Goal: Information Seeking & Learning: Check status

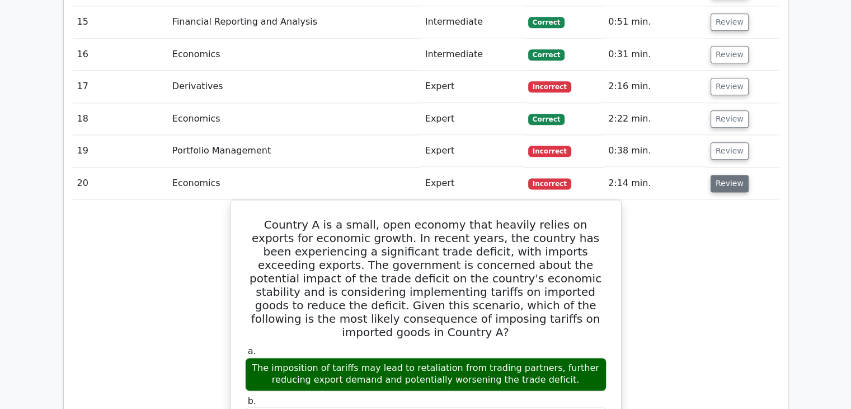
click at [732, 175] on button "Review" at bounding box center [730, 183] width 38 height 17
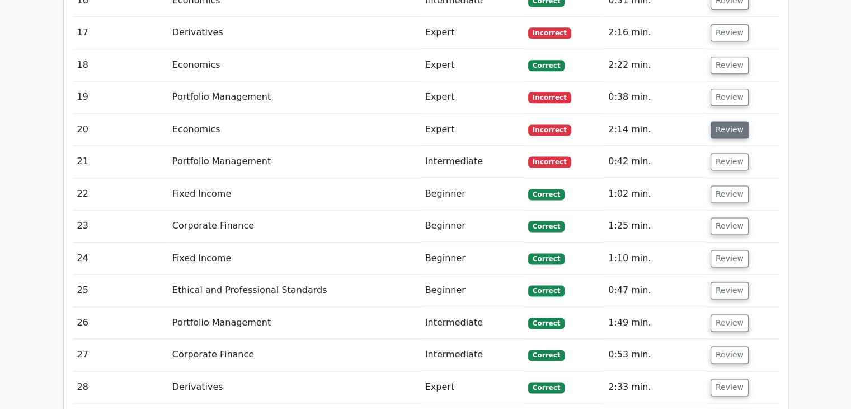
scroll to position [1481, 0]
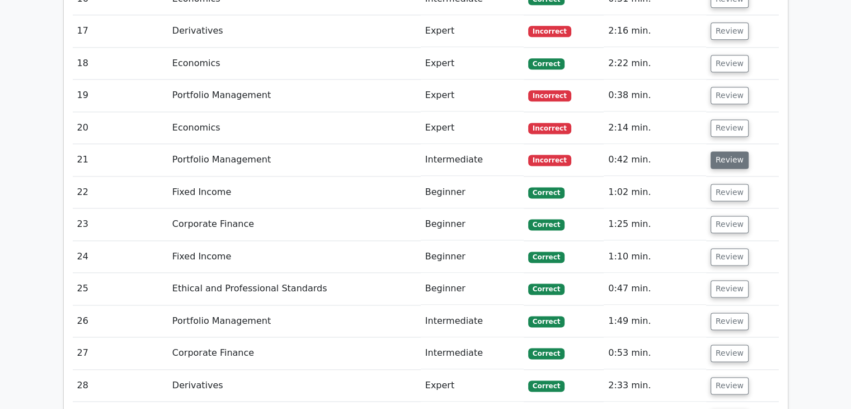
click at [721, 151] on button "Review" at bounding box center [730, 159] width 38 height 17
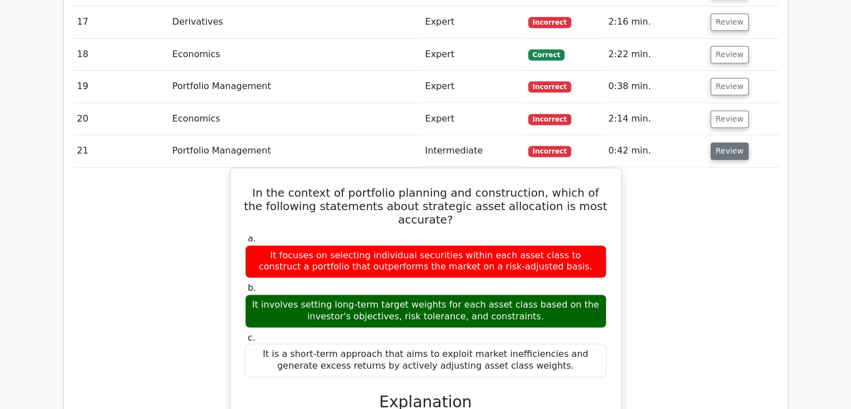
click at [721, 135] on td "Review" at bounding box center [742, 151] width 73 height 32
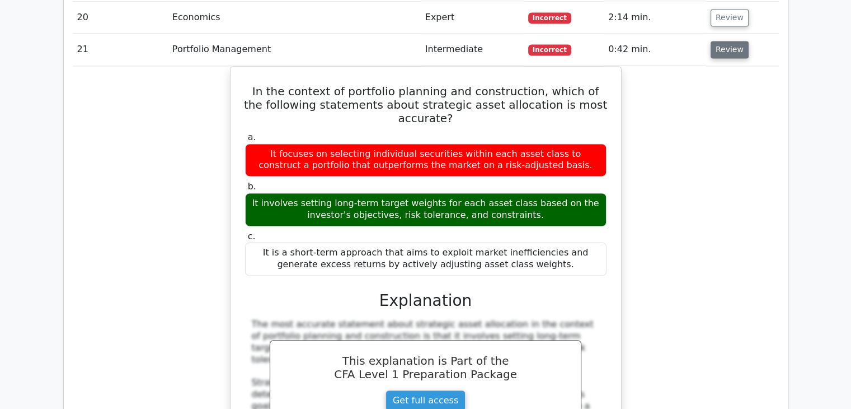
scroll to position [1589, 0]
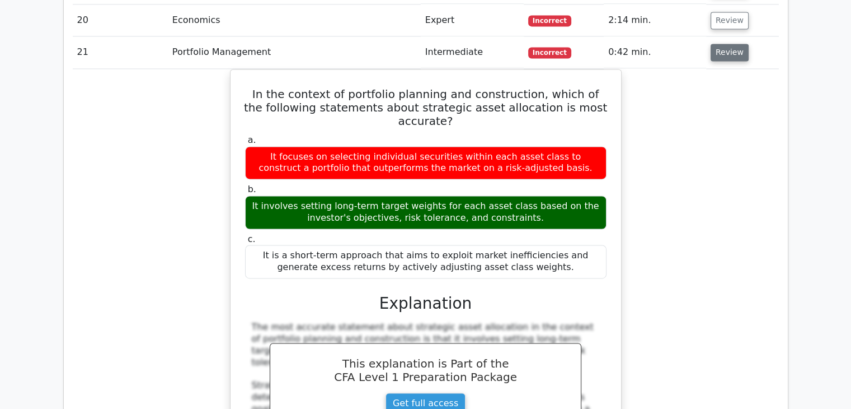
click at [721, 117] on div "In the context of portfolio planning and construction, which of the following s…" at bounding box center [426, 336] width 706 height 534
click at [741, 44] on button "Review" at bounding box center [730, 52] width 38 height 17
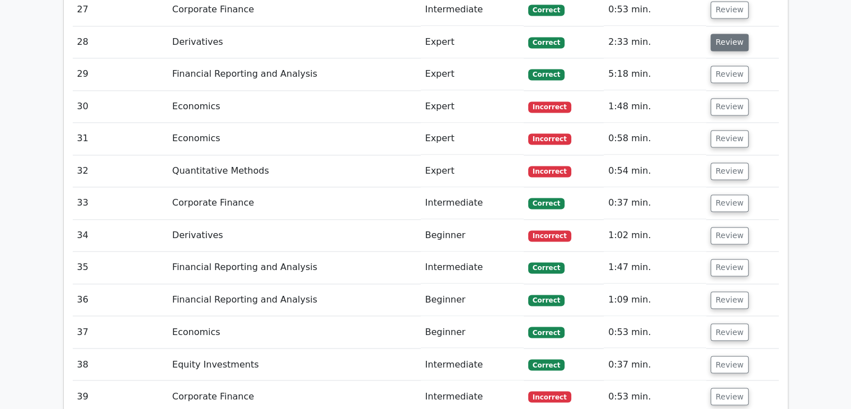
scroll to position [1826, 0]
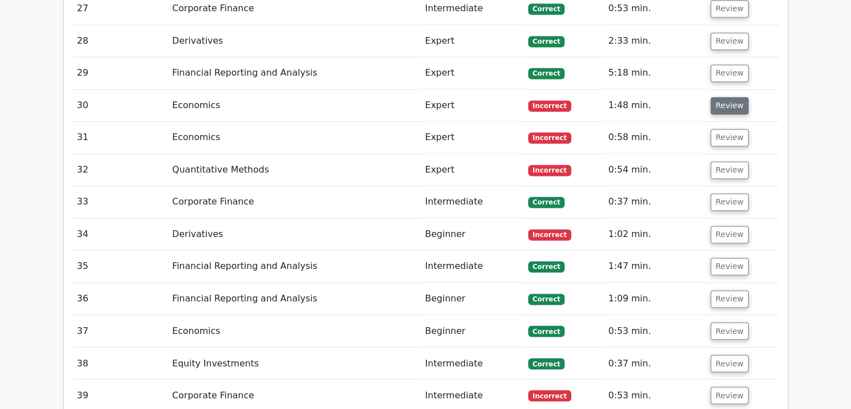
click at [727, 97] on button "Review" at bounding box center [730, 105] width 38 height 17
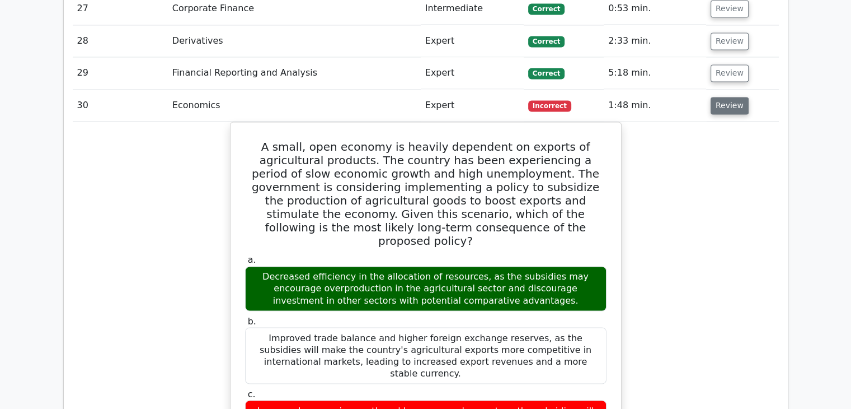
click at [727, 97] on button "Review" at bounding box center [730, 105] width 38 height 17
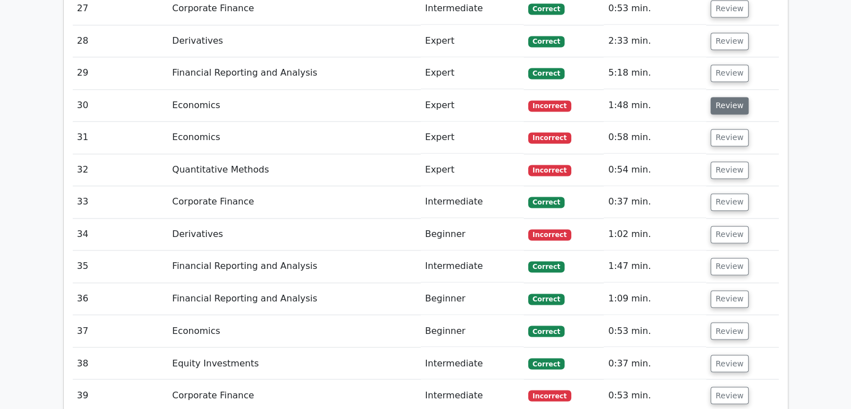
scroll to position [1849, 0]
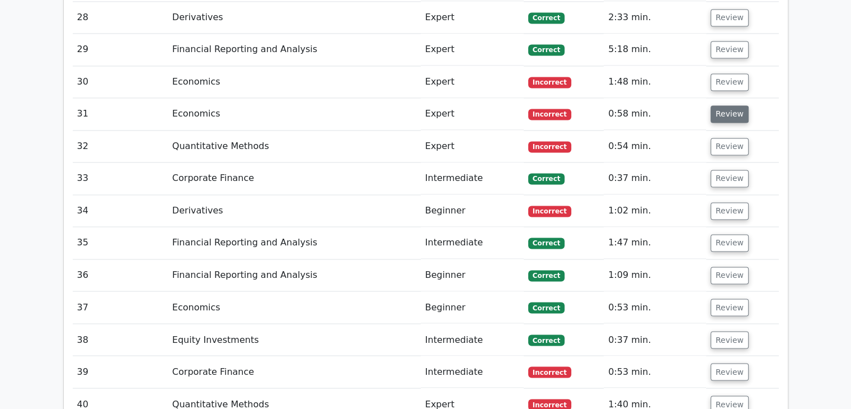
click at [730, 105] on button "Review" at bounding box center [730, 113] width 38 height 17
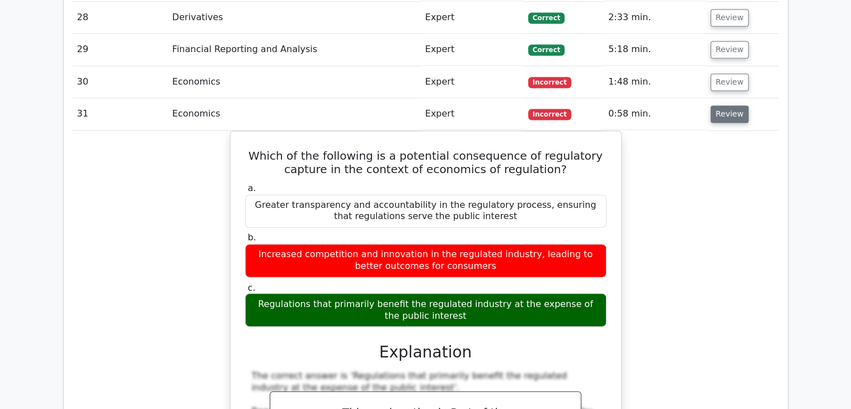
click at [734, 105] on button "Review" at bounding box center [730, 113] width 38 height 17
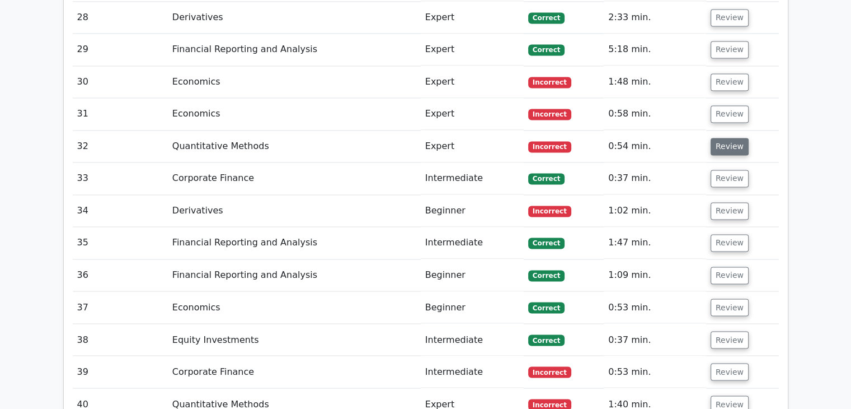
click at [726, 138] on button "Review" at bounding box center [730, 146] width 38 height 17
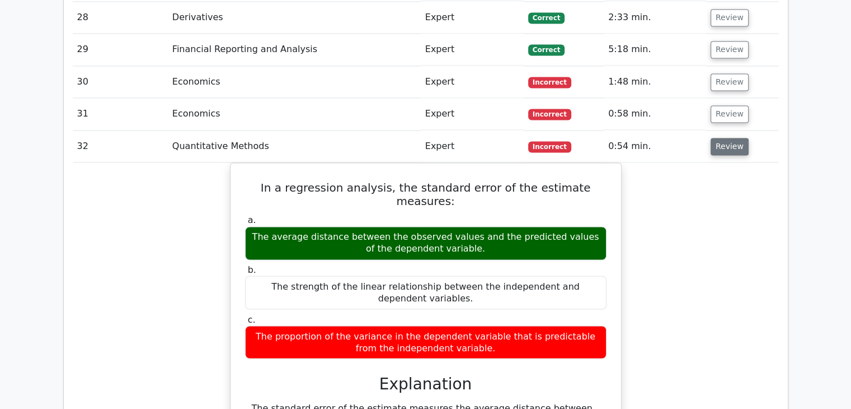
click at [726, 138] on button "Review" at bounding box center [730, 146] width 38 height 17
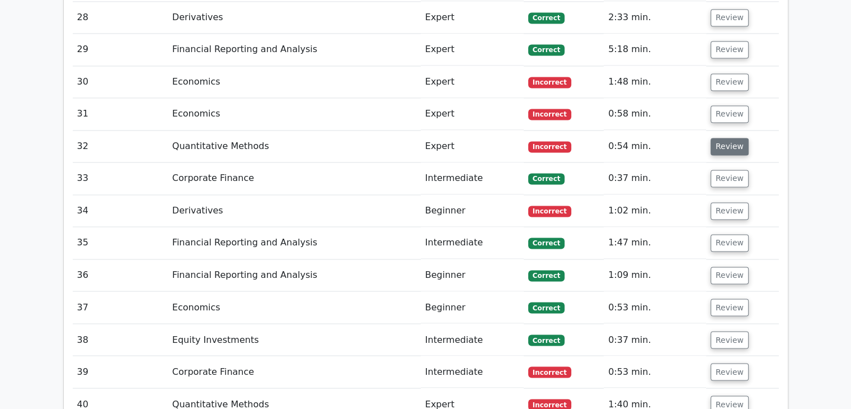
click at [726, 138] on button "Review" at bounding box center [730, 146] width 38 height 17
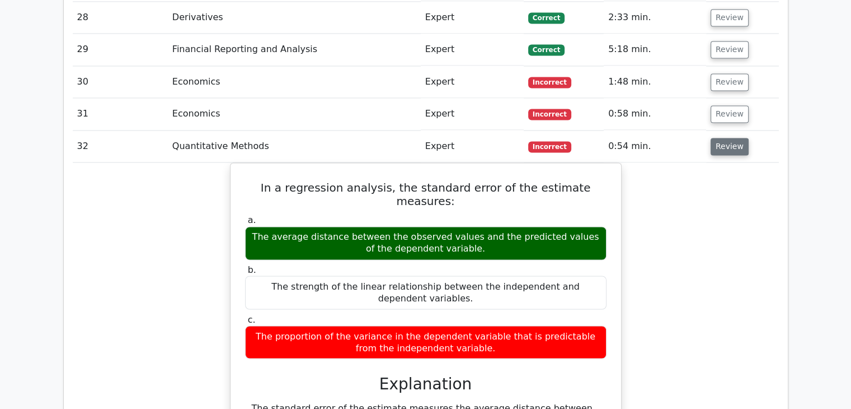
click at [726, 138] on button "Review" at bounding box center [730, 146] width 38 height 17
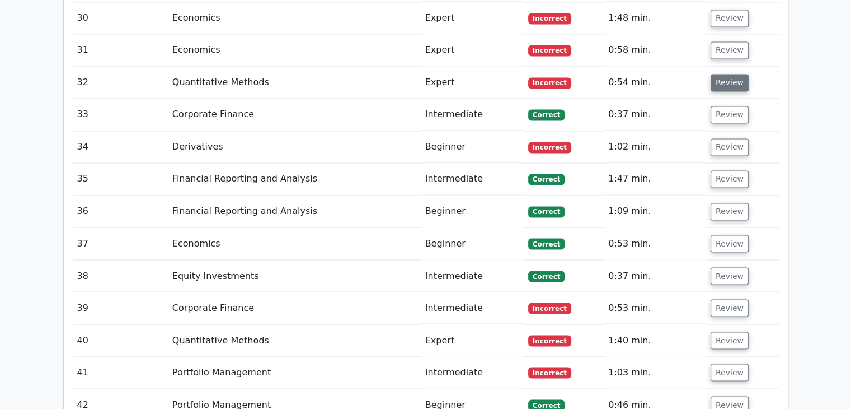
scroll to position [1916, 0]
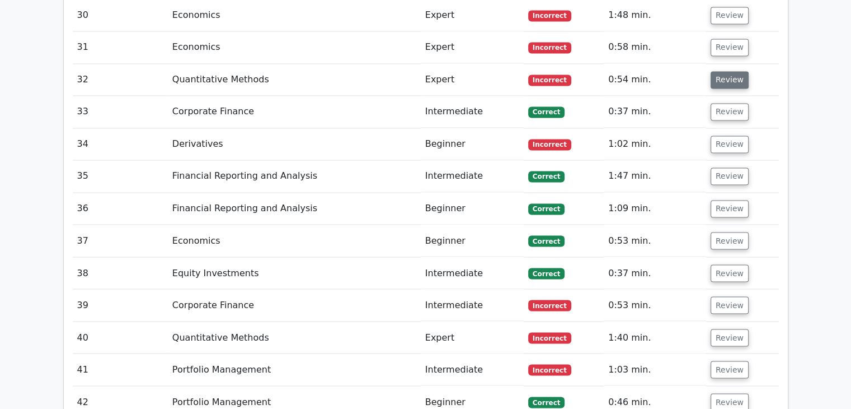
click at [726, 135] on button "Review" at bounding box center [730, 143] width 38 height 17
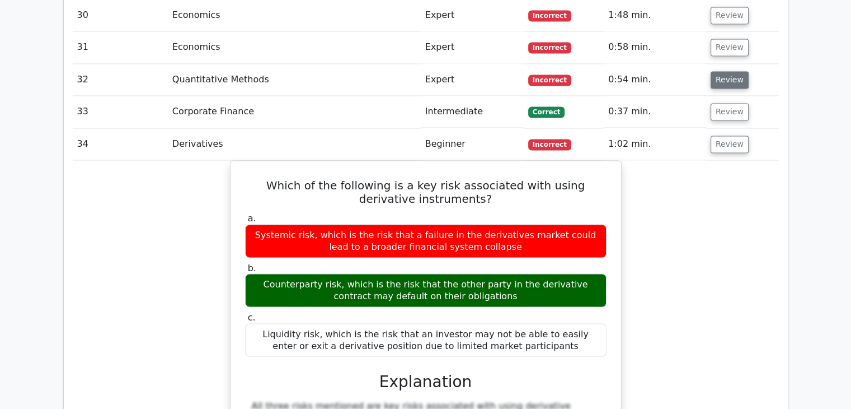
click at [726, 135] on button "Review" at bounding box center [730, 143] width 38 height 17
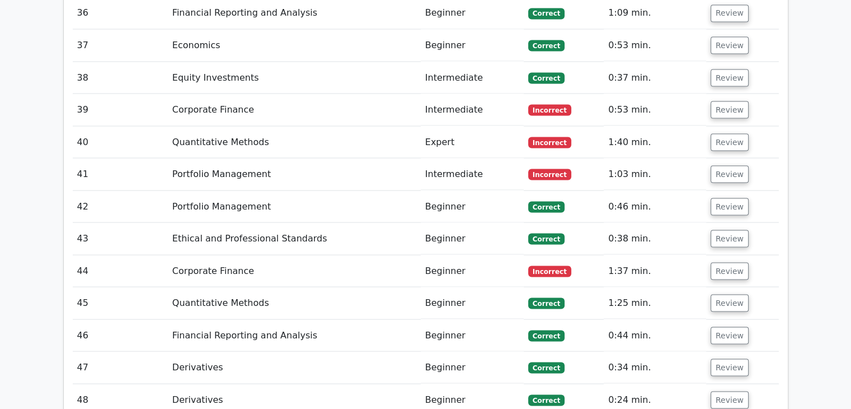
scroll to position [2111, 0]
click at [724, 166] on button "Review" at bounding box center [730, 174] width 38 height 17
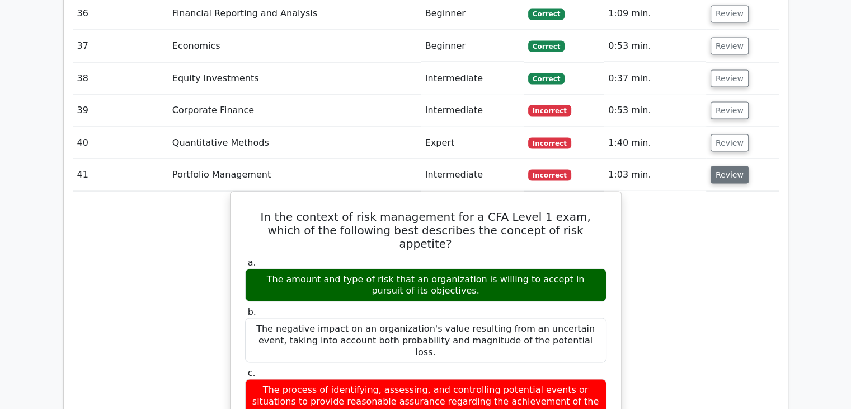
click at [724, 166] on button "Review" at bounding box center [730, 174] width 38 height 17
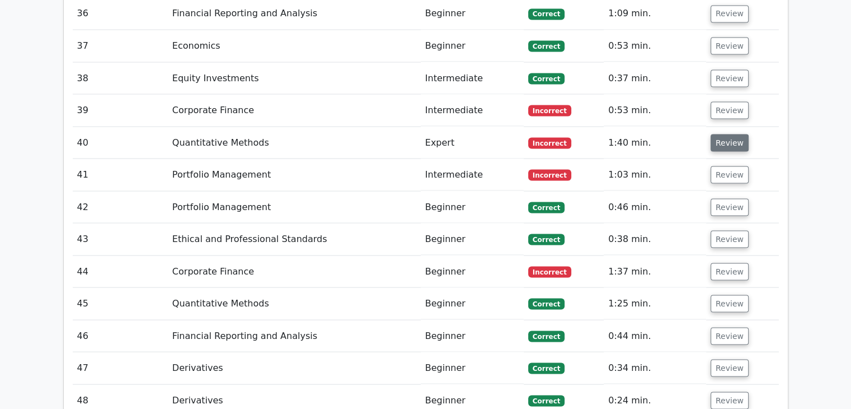
click at [716, 134] on button "Review" at bounding box center [730, 142] width 38 height 17
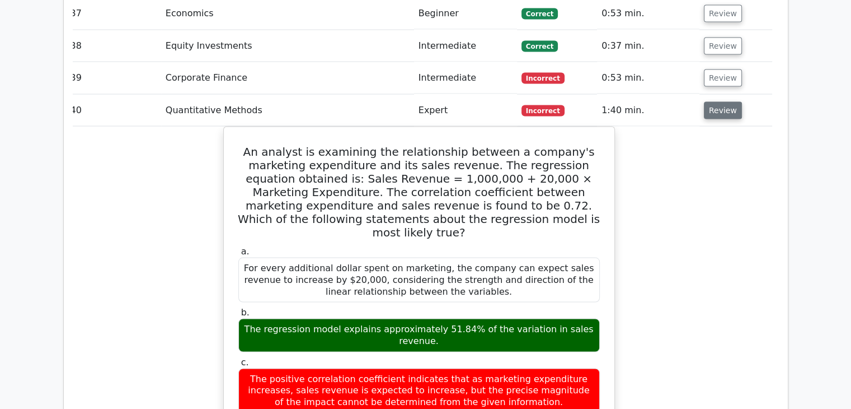
scroll to position [2141, 0]
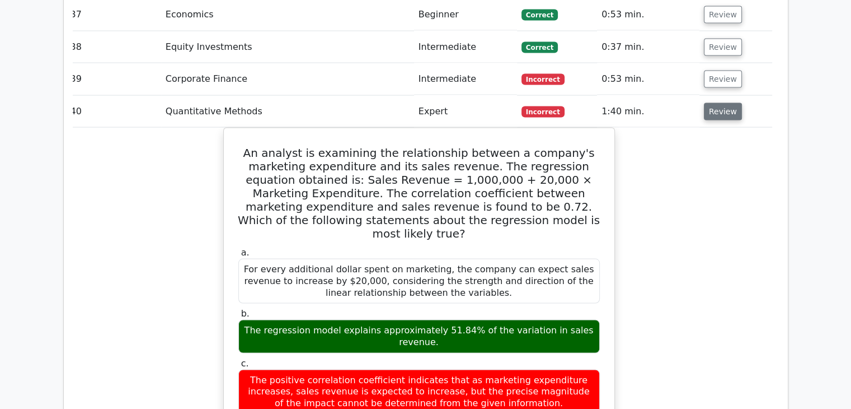
click at [713, 103] on button "Review" at bounding box center [723, 111] width 38 height 17
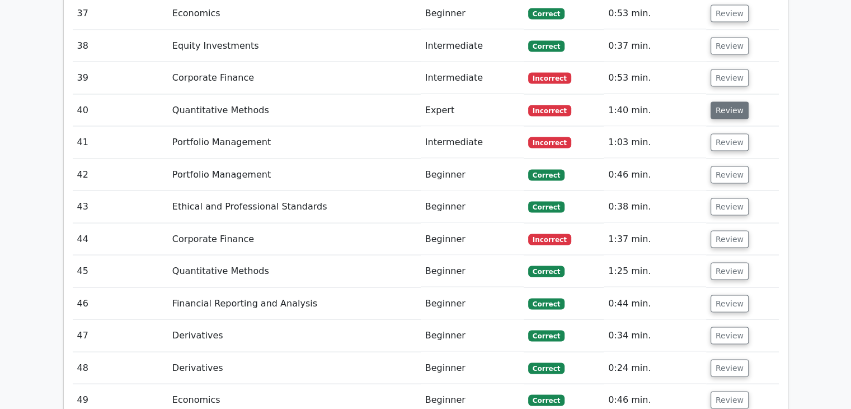
scroll to position [2142, 0]
click at [723, 134] on button "Review" at bounding box center [730, 142] width 38 height 17
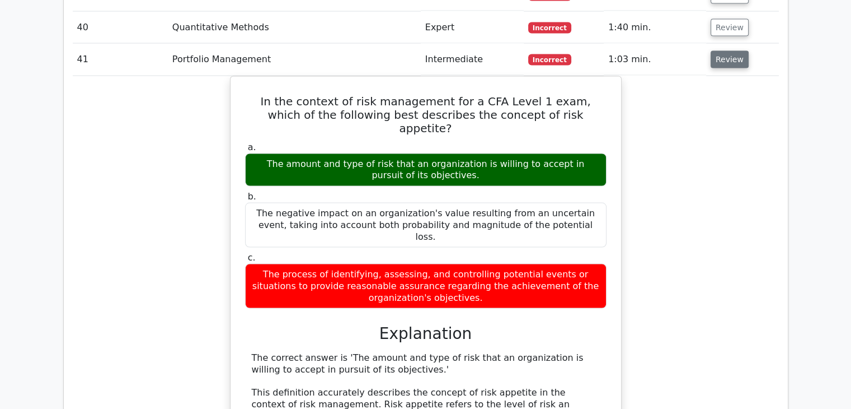
scroll to position [2229, 0]
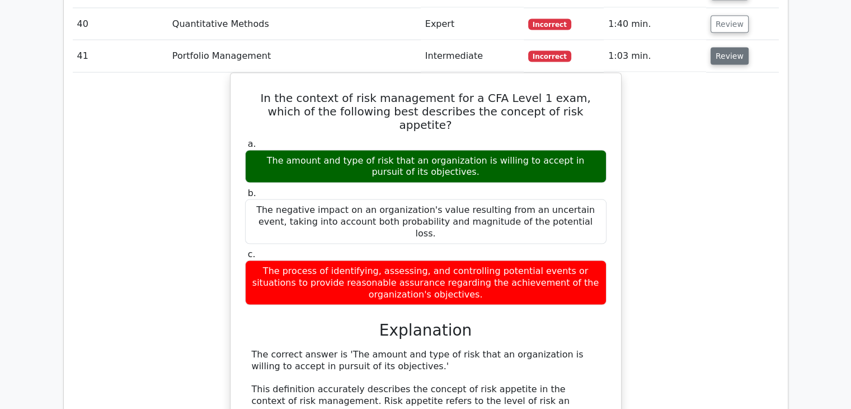
click at [717, 48] on button "Review" at bounding box center [730, 56] width 38 height 17
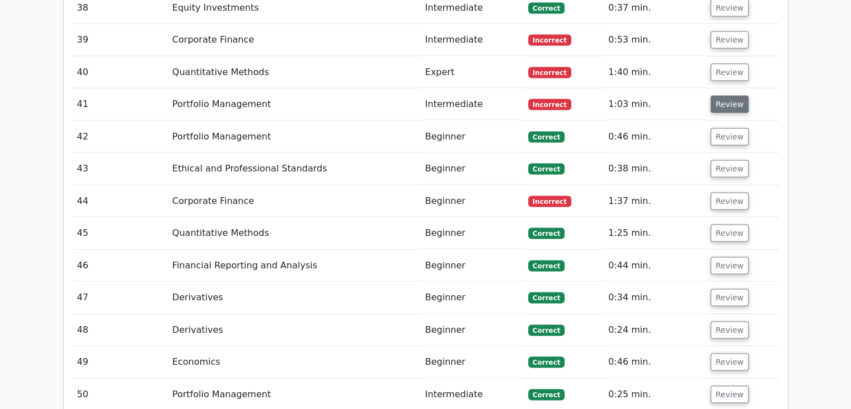
scroll to position [2181, 0]
click at [717, 57] on td "Review" at bounding box center [742, 73] width 73 height 32
click at [719, 64] on button "Review" at bounding box center [730, 72] width 38 height 17
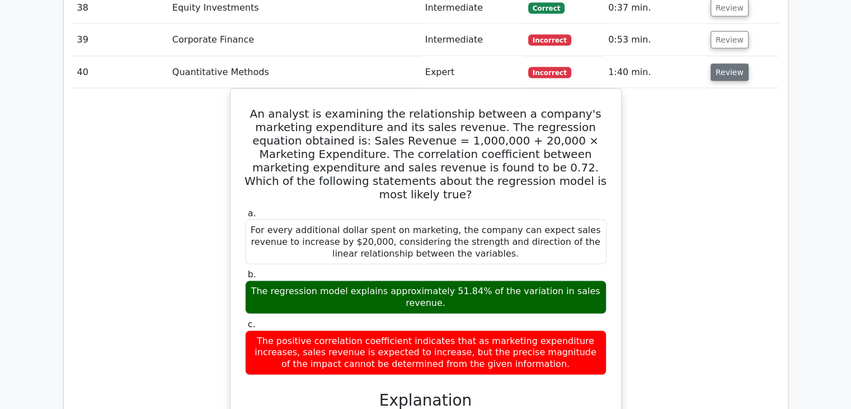
click at [719, 64] on button "Review" at bounding box center [730, 72] width 38 height 17
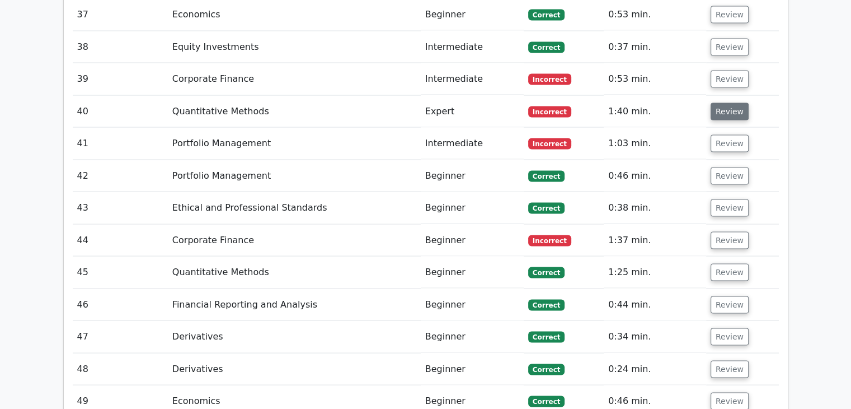
scroll to position [2140, 0]
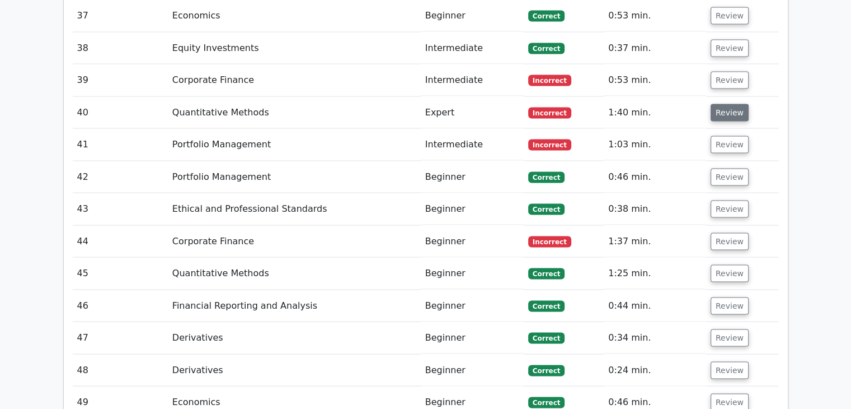
click at [719, 64] on td "Review" at bounding box center [742, 80] width 73 height 32
click at [725, 72] on button "Review" at bounding box center [730, 80] width 38 height 17
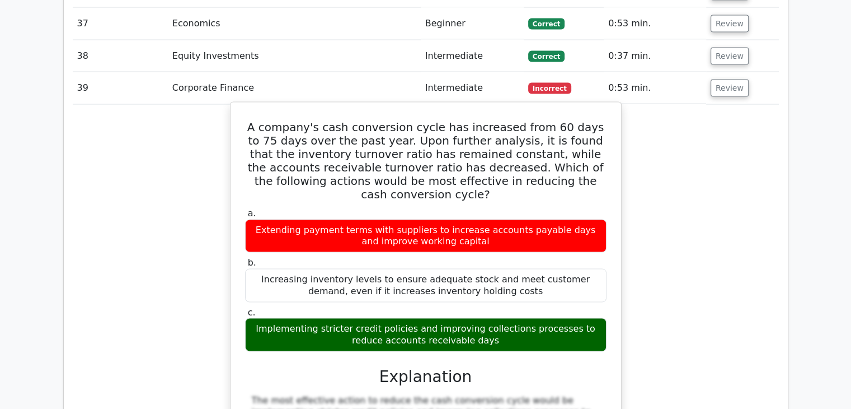
scroll to position [2131, 0]
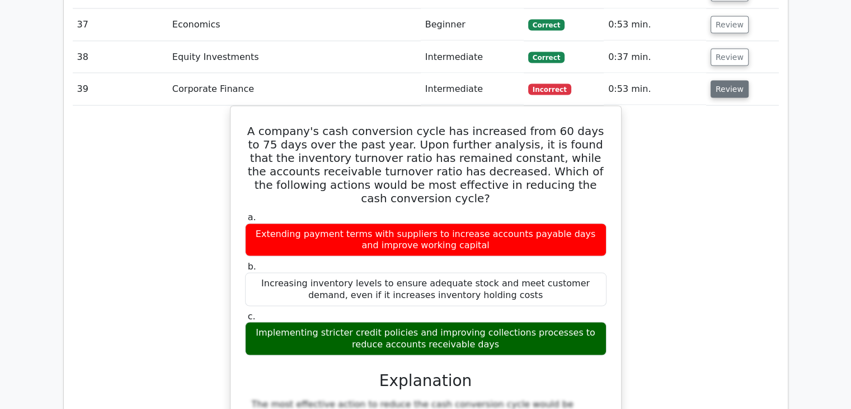
click at [722, 81] on button "Review" at bounding box center [730, 89] width 38 height 17
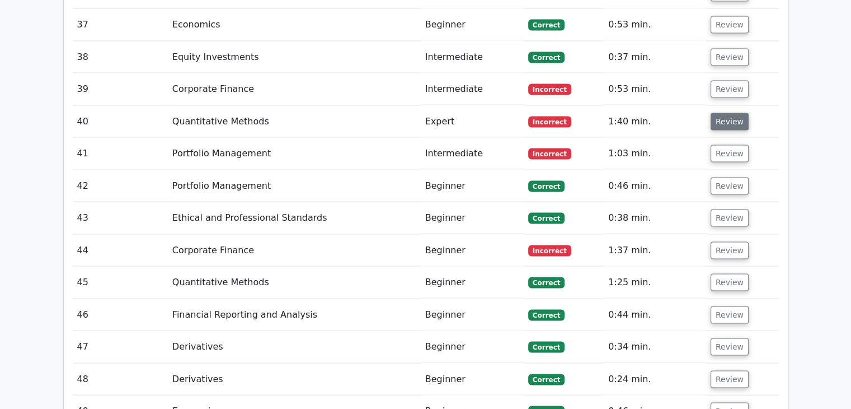
click at [725, 113] on button "Review" at bounding box center [730, 121] width 38 height 17
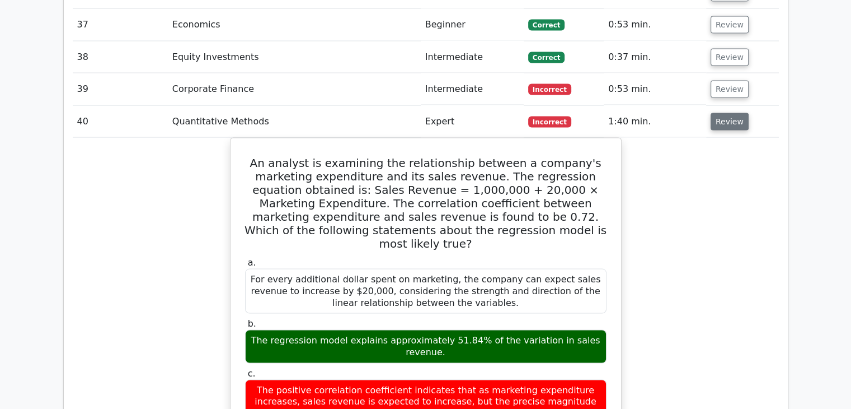
click at [725, 113] on button "Review" at bounding box center [730, 121] width 38 height 17
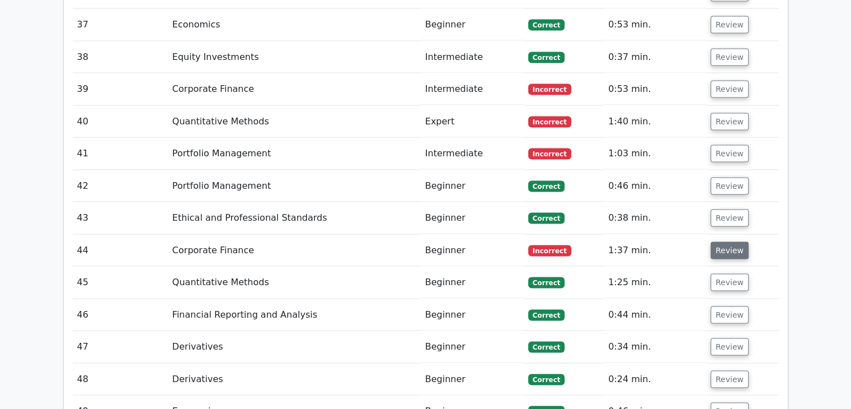
click at [727, 242] on button "Review" at bounding box center [730, 250] width 38 height 17
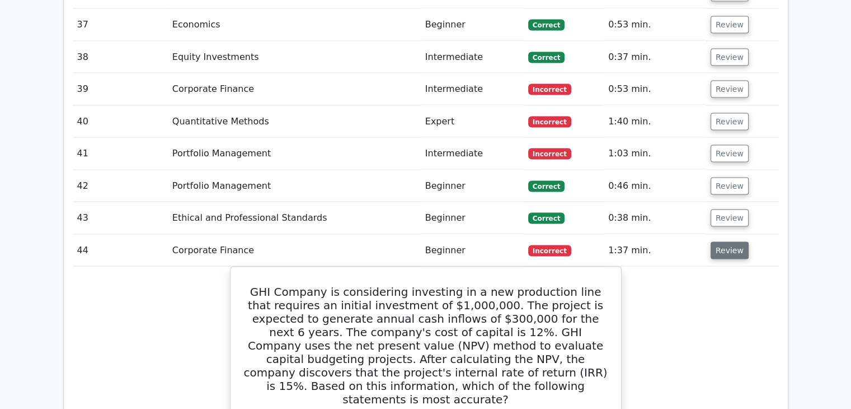
click at [727, 242] on button "Review" at bounding box center [730, 250] width 38 height 17
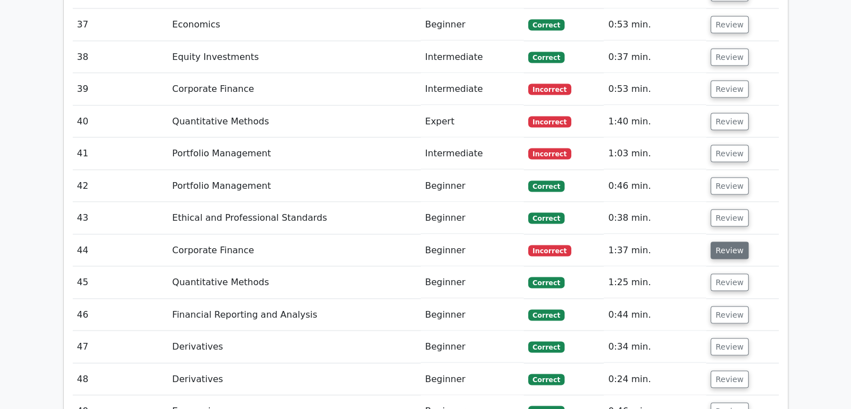
click at [727, 242] on button "Review" at bounding box center [730, 250] width 38 height 17
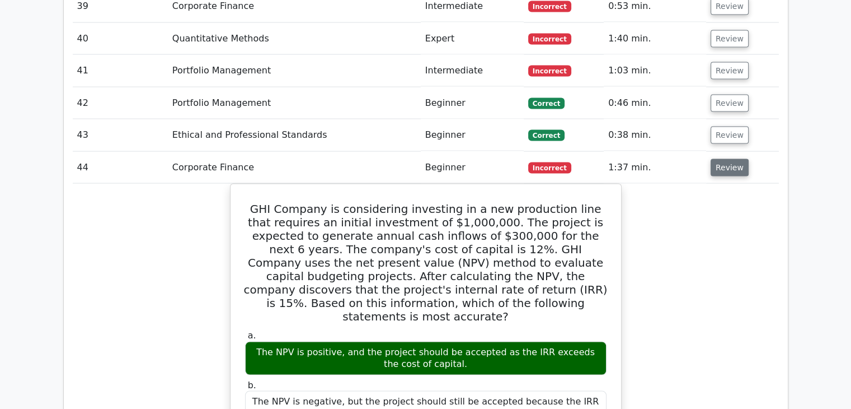
scroll to position [2213, 0]
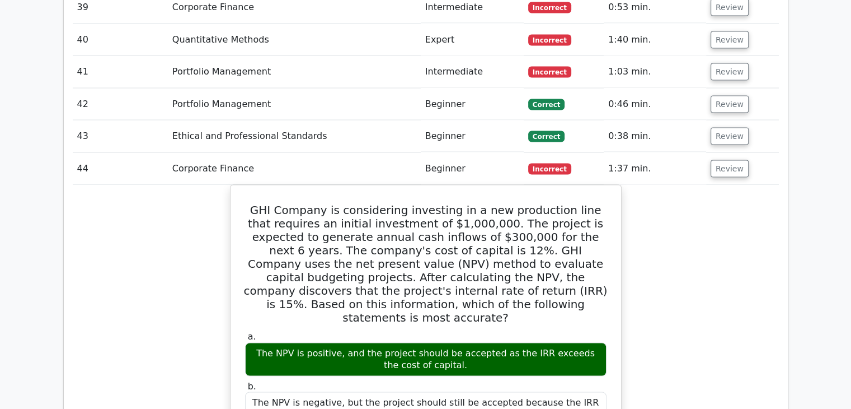
click at [733, 160] on button "Review" at bounding box center [730, 168] width 38 height 17
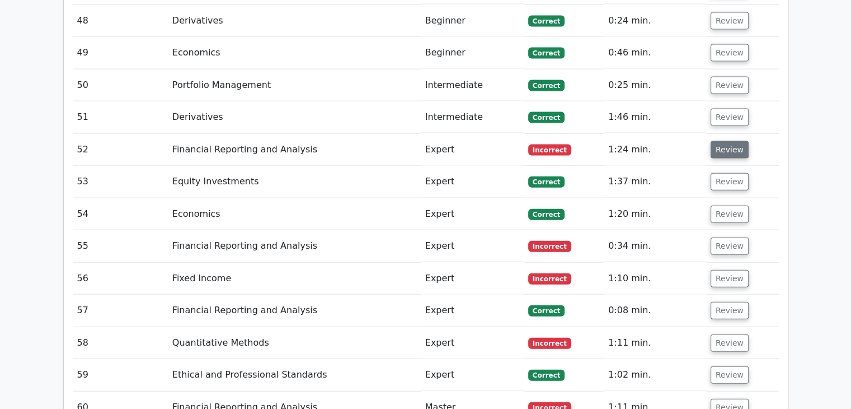
scroll to position [2491, 0]
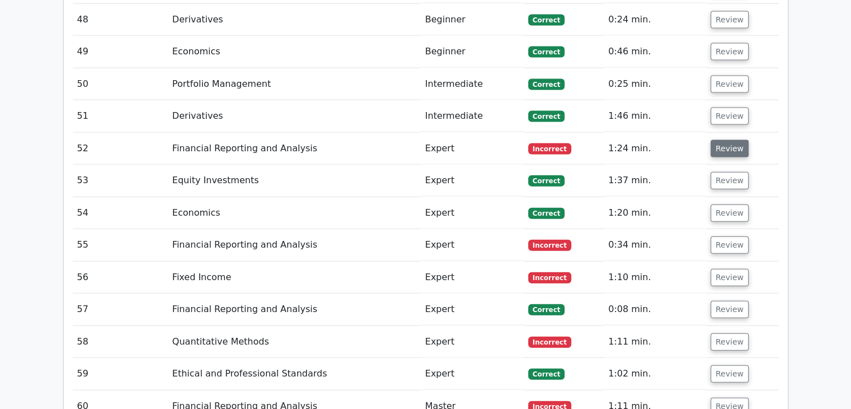
click at [712, 140] on button "Review" at bounding box center [730, 148] width 38 height 17
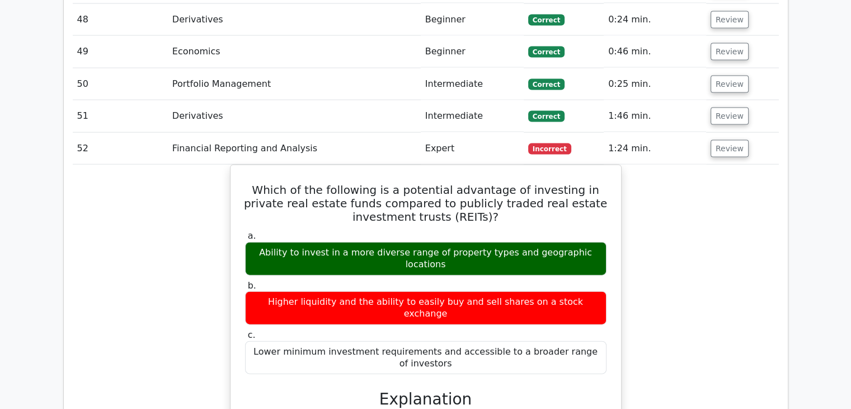
drag, startPoint x: 712, startPoint y: 106, endPoint x: 734, endPoint y: 158, distance: 56.7
click at [734, 165] on div "Which of the following is a potential advantage of investing in private real es…" at bounding box center [426, 414] width 706 height 499
click at [719, 140] on button "Review" at bounding box center [730, 148] width 38 height 17
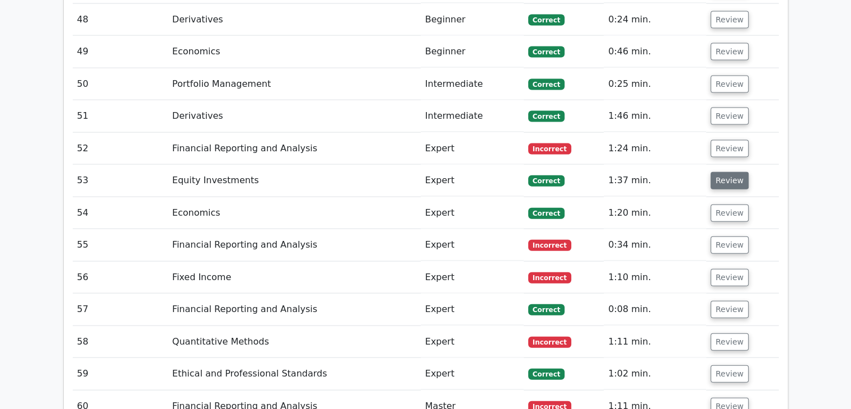
click at [713, 172] on button "Review" at bounding box center [730, 180] width 38 height 17
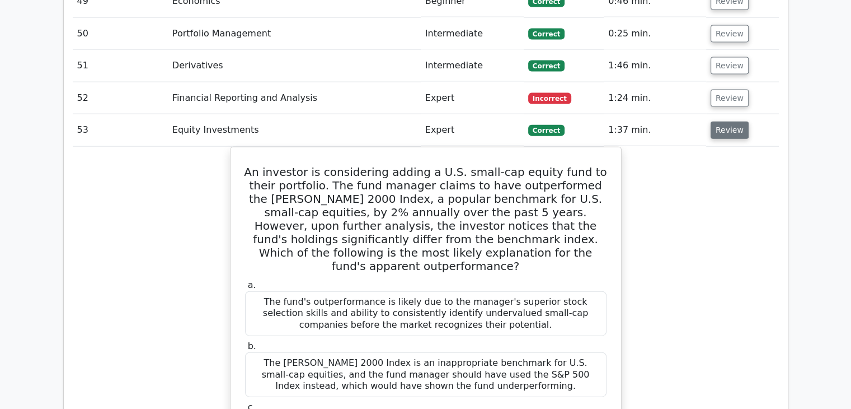
scroll to position [2552, 0]
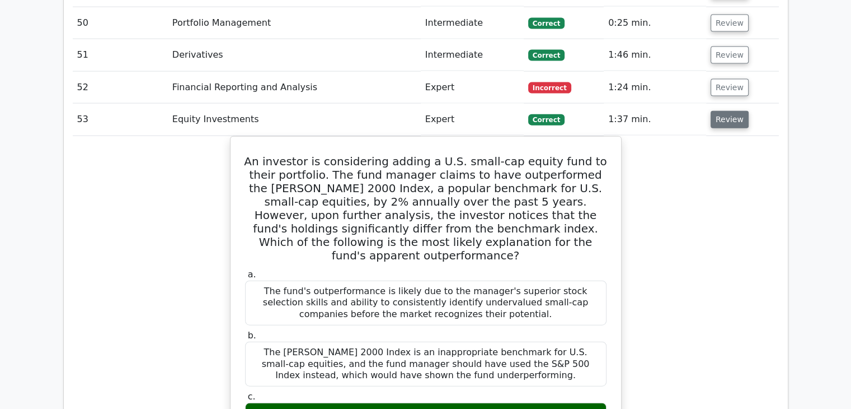
click at [723, 111] on button "Review" at bounding box center [730, 119] width 38 height 17
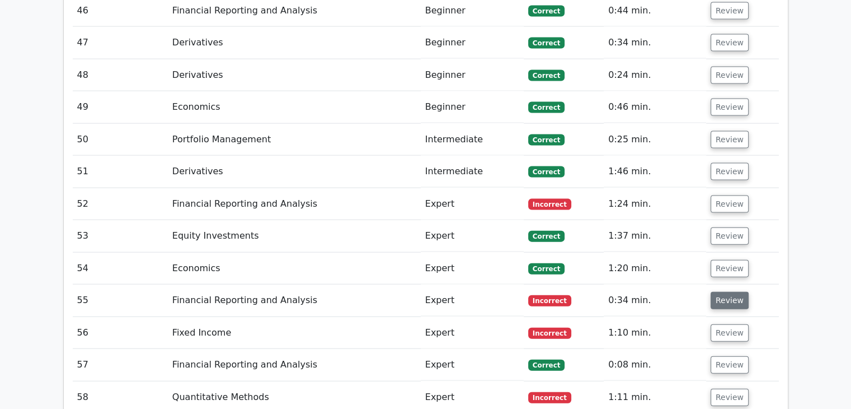
scroll to position [2435, 0]
click at [721, 196] on button "Review" at bounding box center [730, 204] width 38 height 17
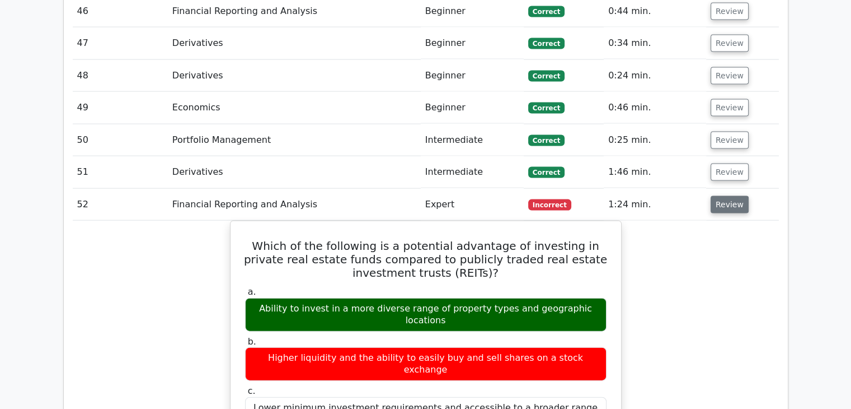
click at [721, 196] on button "Review" at bounding box center [730, 204] width 38 height 17
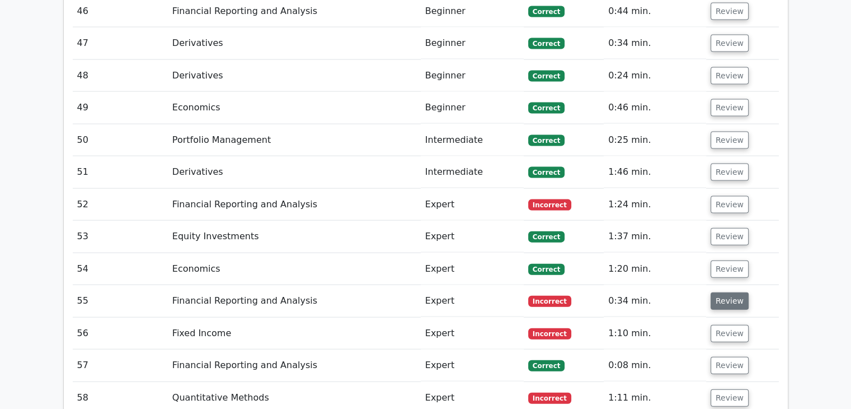
click at [716, 292] on button "Review" at bounding box center [730, 300] width 38 height 17
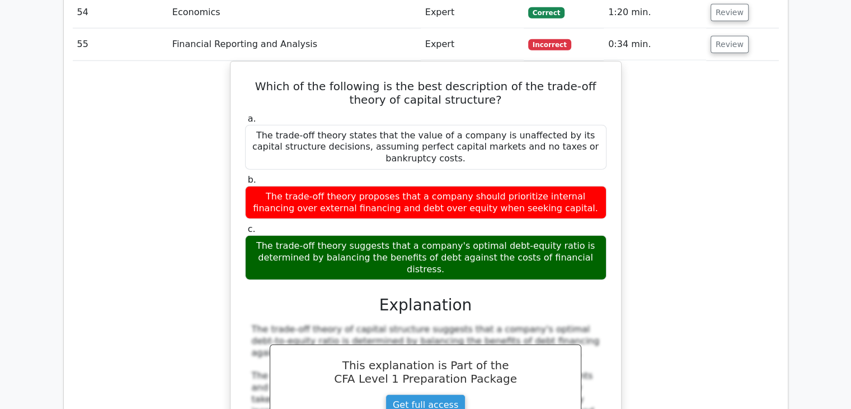
scroll to position [2688, 0]
